Goal: Task Accomplishment & Management: Manage account settings

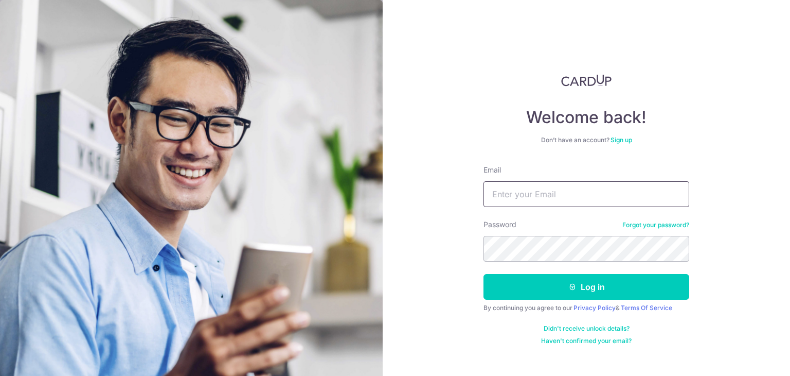
click at [559, 196] on input "Email" at bounding box center [587, 194] width 206 height 26
type input "[EMAIL_ADDRESS][DOMAIN_NAME]"
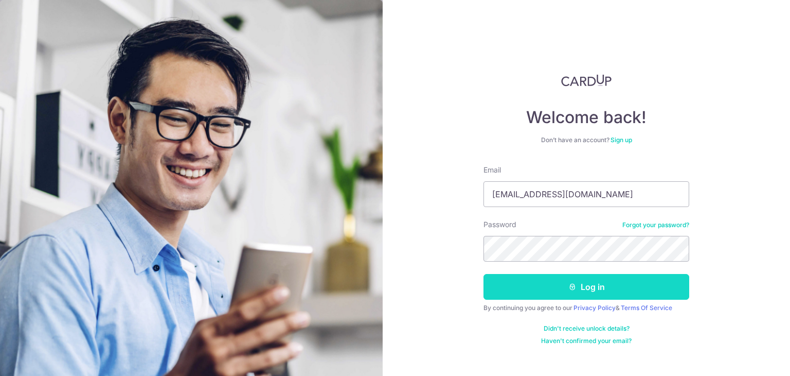
click at [509, 287] on button "Log in" at bounding box center [587, 287] width 206 height 26
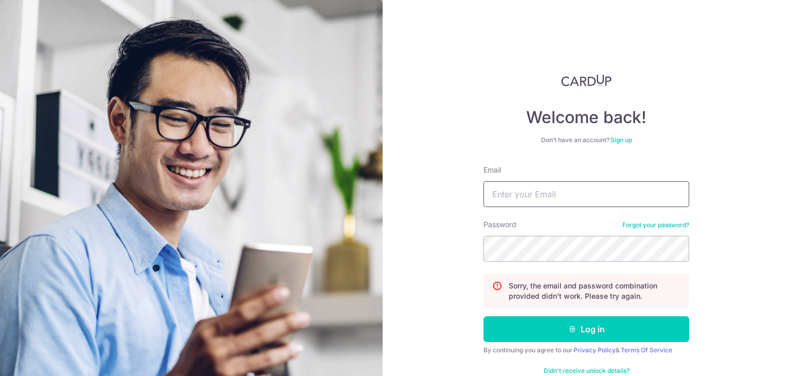
click at [521, 195] on input "Email" at bounding box center [587, 194] width 206 height 26
type input "[EMAIL_ADDRESS][DOMAIN_NAME]"
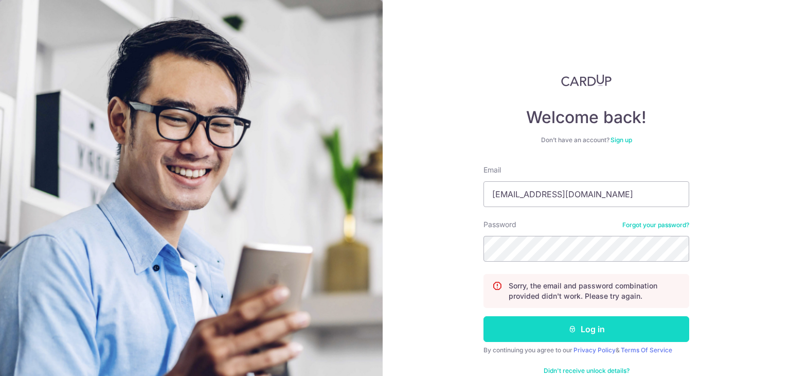
click at [628, 327] on button "Log in" at bounding box center [587, 329] width 206 height 26
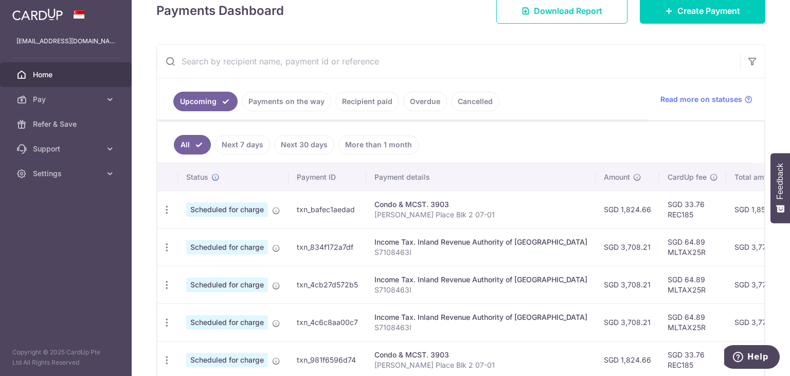
scroll to position [103, 0]
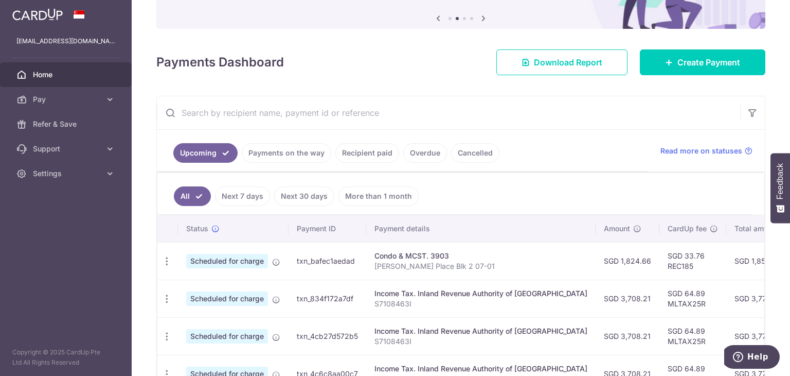
click at [364, 155] on link "Recipient paid" at bounding box center [368, 153] width 64 height 20
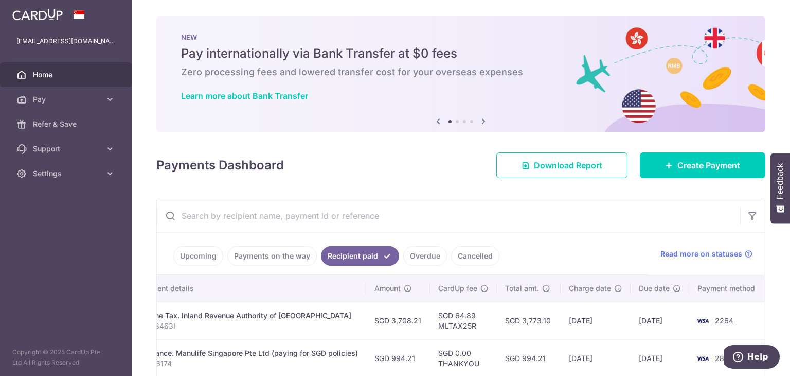
scroll to position [0, 0]
